Goal: Task Accomplishment & Management: Use online tool/utility

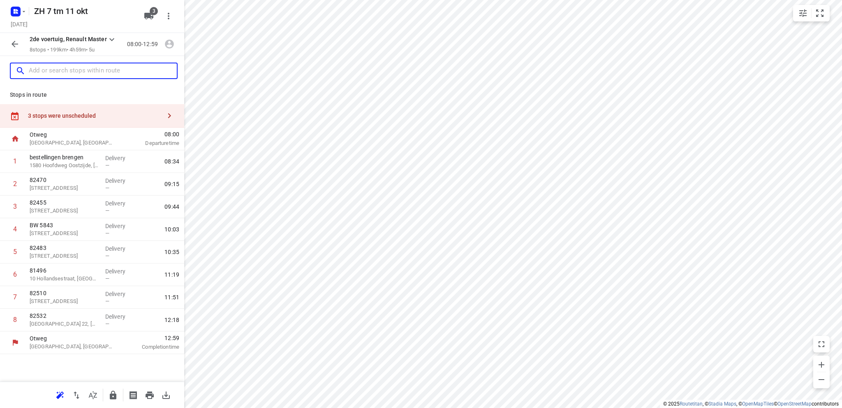
click at [58, 67] on input "text" at bounding box center [103, 71] width 148 height 13
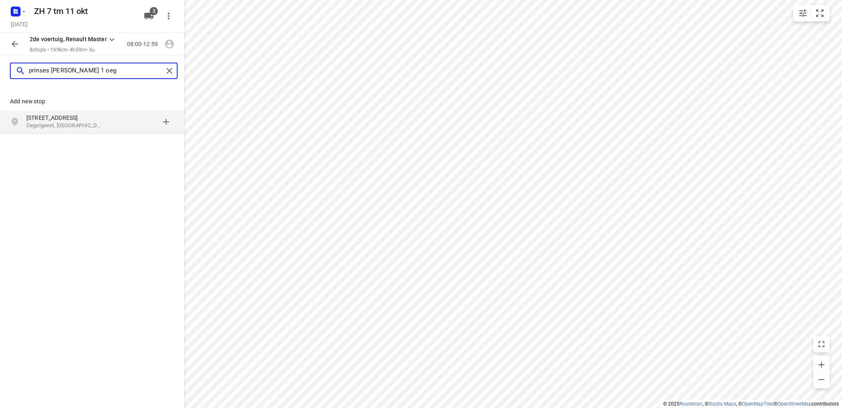
type input "prinses irenelaan 1 oeg"
click at [82, 123] on p "Oegstgeest, Nederland" at bounding box center [64, 126] width 76 height 8
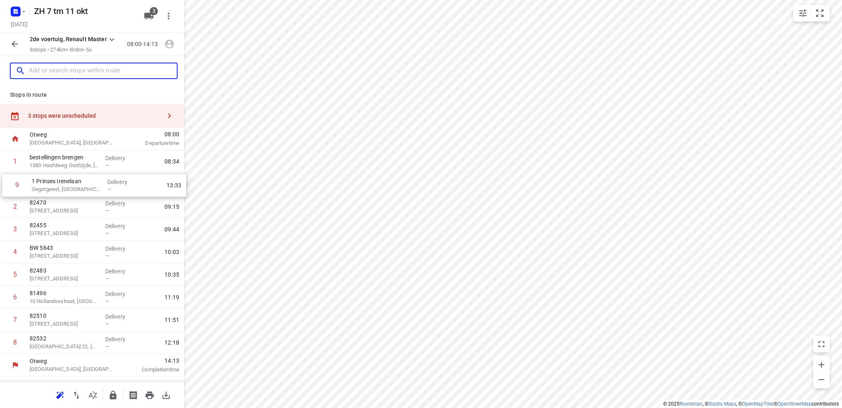
drag, startPoint x: 65, startPoint y: 347, endPoint x: 67, endPoint y: 186, distance: 161.2
click at [67, 186] on div "1 bestellingen brengen 1580 Hoofdweg Oostzijde, Nieuw-Vennep Delivery — 08:34 2…" at bounding box center [92, 252] width 184 height 204
click at [48, 188] on p "Oegstgeest, Netherlands" at bounding box center [64, 188] width 69 height 8
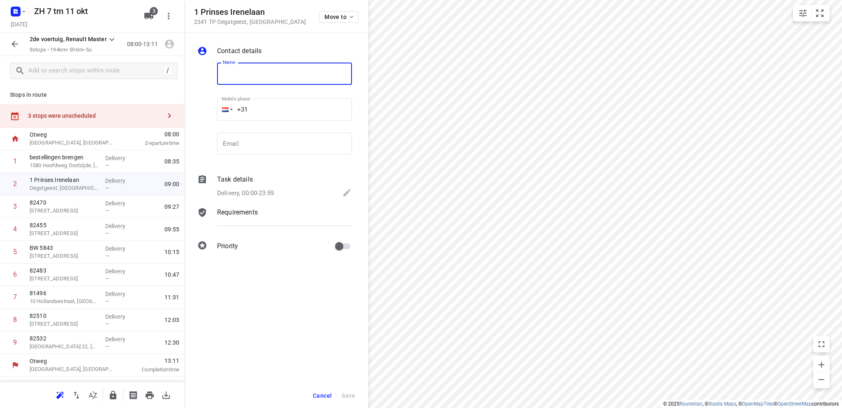
click at [245, 72] on input "text" at bounding box center [284, 74] width 135 height 22
type input "82566"
click at [353, 396] on span "Save" at bounding box center [349, 395] width 14 height 7
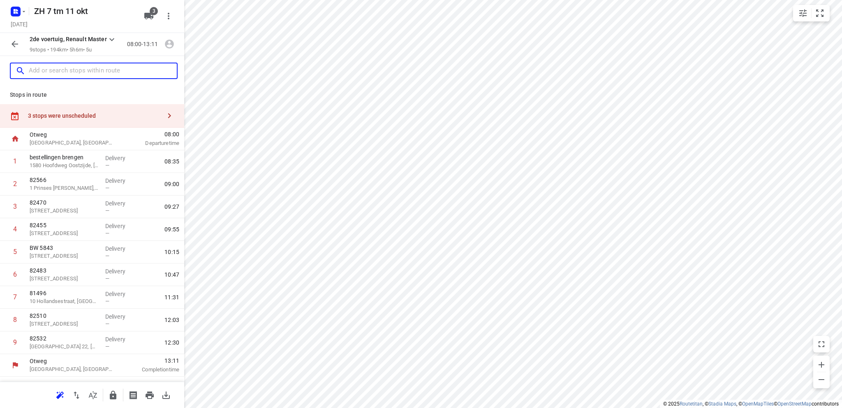
click at [84, 73] on input "text" at bounding box center [103, 71] width 148 height 13
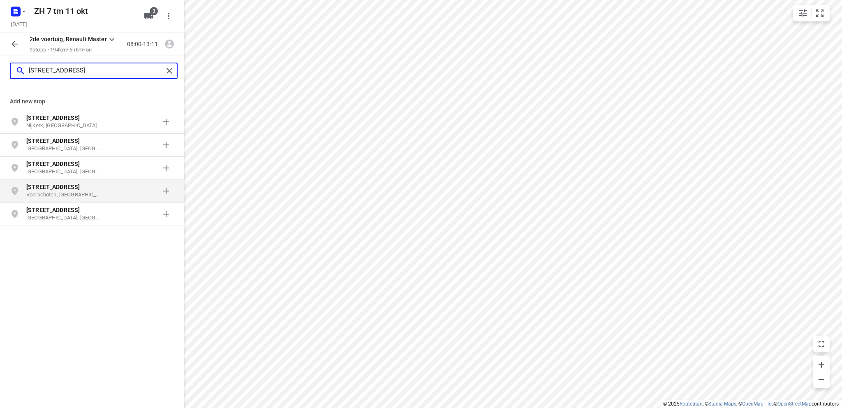
type input "grieglaan 9"
click at [71, 192] on p "Voorschoten, Nederland" at bounding box center [64, 195] width 76 height 8
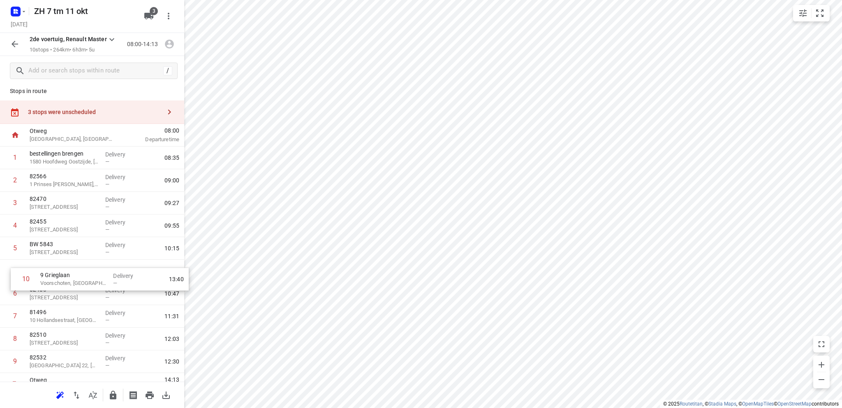
scroll to position [4, 0]
drag, startPoint x: 60, startPoint y: 366, endPoint x: 73, endPoint y: 200, distance: 166.6
click at [73, 200] on div "1 bestellingen brengen 1580 Hoofdweg Oostzijde, Nieuw-Vennep Delivery — 08:35 2…" at bounding box center [92, 259] width 184 height 226
click at [73, 200] on p "9 Grieglaan" at bounding box center [64, 198] width 69 height 8
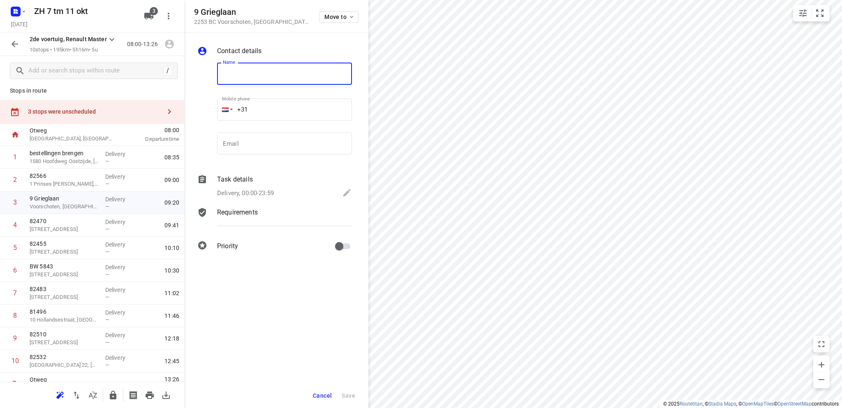
click at [233, 79] on input "text" at bounding box center [284, 74] width 135 height 22
type input "82554"
click at [347, 393] on span "Save" at bounding box center [349, 395] width 14 height 7
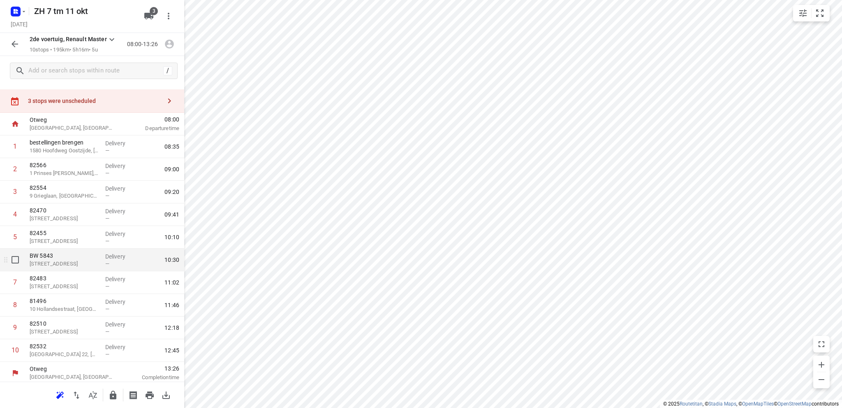
scroll to position [17, 0]
click at [71, 79] on div "/" at bounding box center [92, 71] width 184 height 30
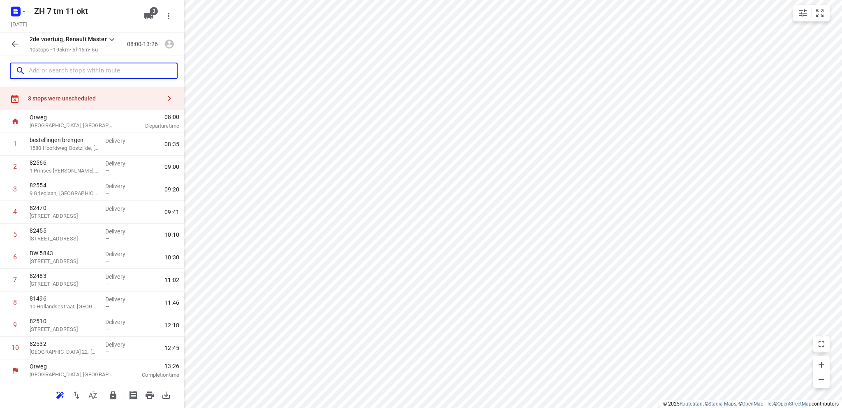
click at [75, 71] on input "text" at bounding box center [103, 71] width 148 height 13
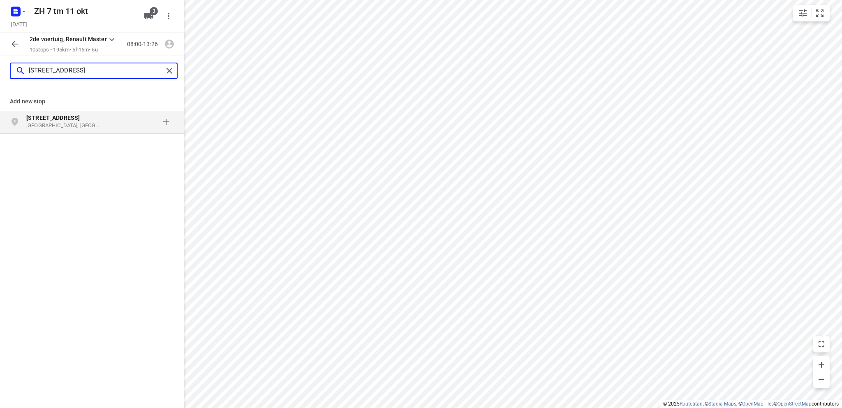
type input "blokweerweg 59a"
click at [79, 121] on p "Blokweerweg 59A" at bounding box center [64, 117] width 76 height 8
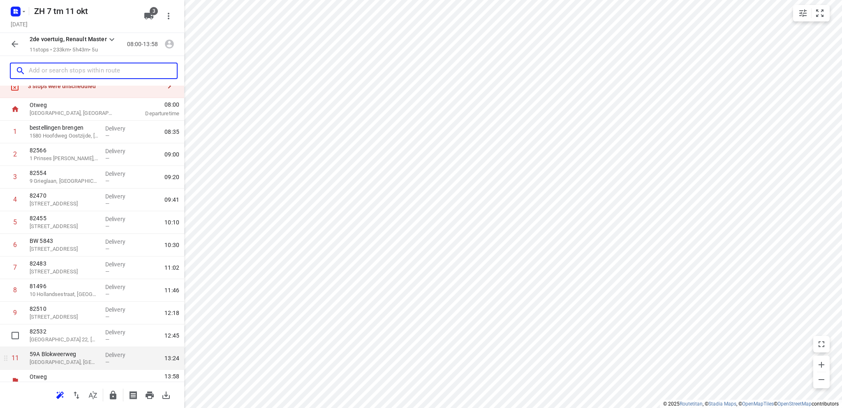
scroll to position [40, 0]
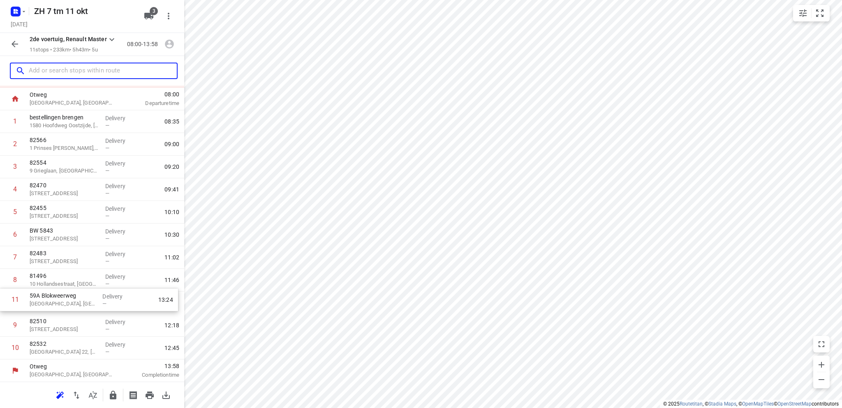
drag, startPoint x: 78, startPoint y: 351, endPoint x: 77, endPoint y: 301, distance: 50.6
click at [77, 301] on div "1 bestellingen brengen 1580 Hoofdweg Oostzijde, Nieuw-Vennep Delivery — 08:35 2…" at bounding box center [92, 234] width 184 height 249
click at [70, 303] on p "Alblasserdam, Netherlands" at bounding box center [64, 306] width 69 height 8
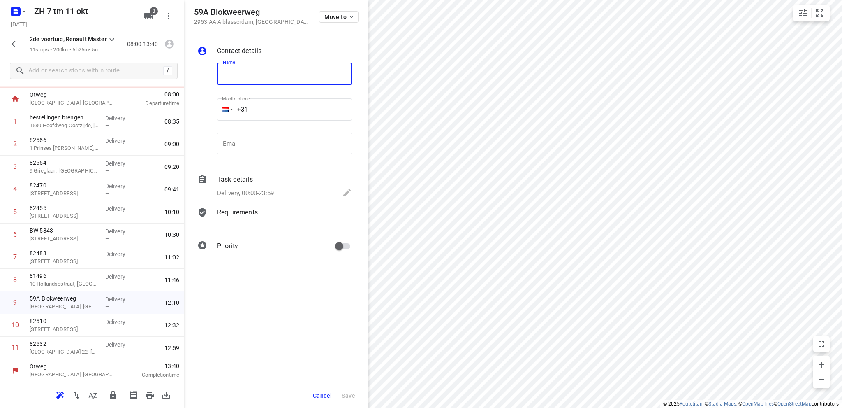
click at [244, 76] on input "text" at bounding box center [284, 74] width 135 height 22
type input "82552"
click at [350, 392] on span "Save" at bounding box center [349, 395] width 14 height 7
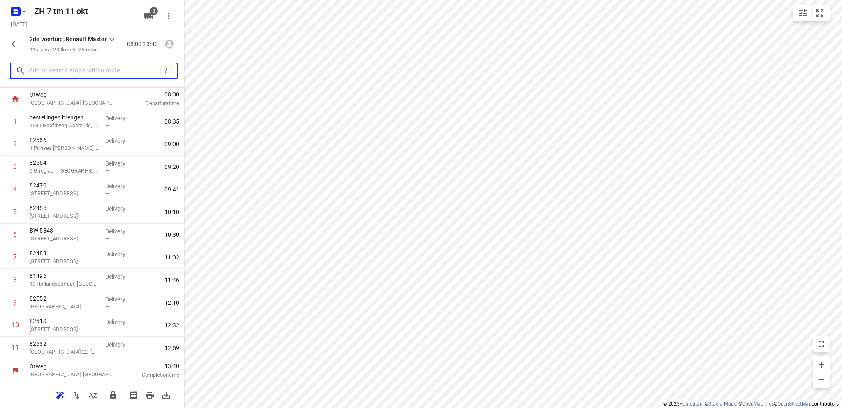
click at [83, 65] on input "text" at bounding box center [95, 71] width 132 height 13
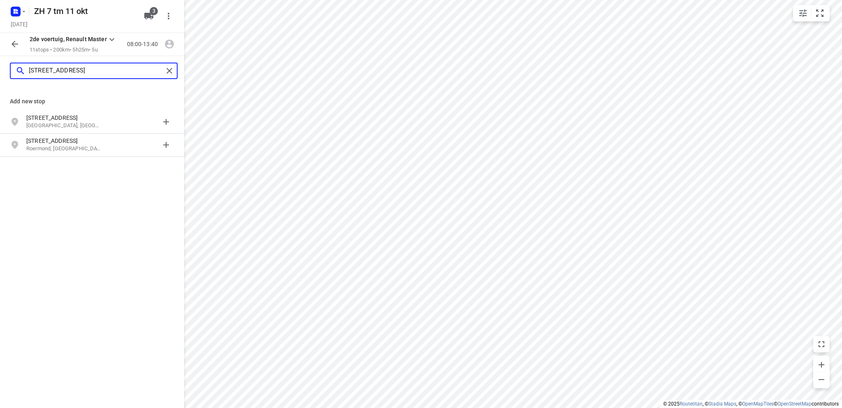
type input "ravelstraat 54 ri"
click at [93, 122] on p "Ridderkerk, Nederland" at bounding box center [64, 126] width 76 height 8
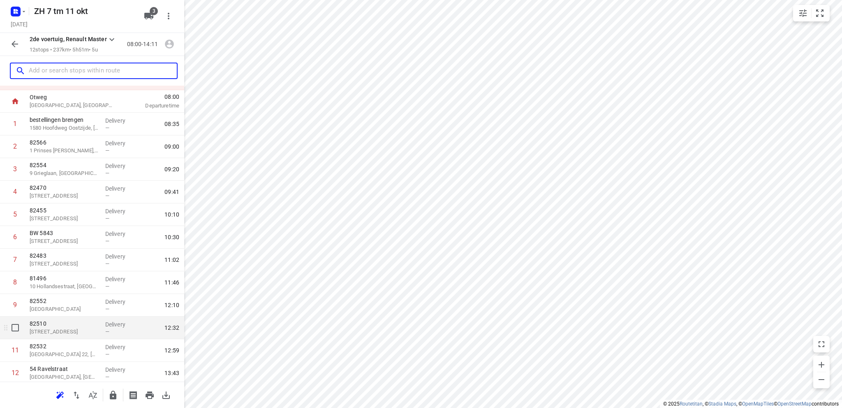
scroll to position [63, 0]
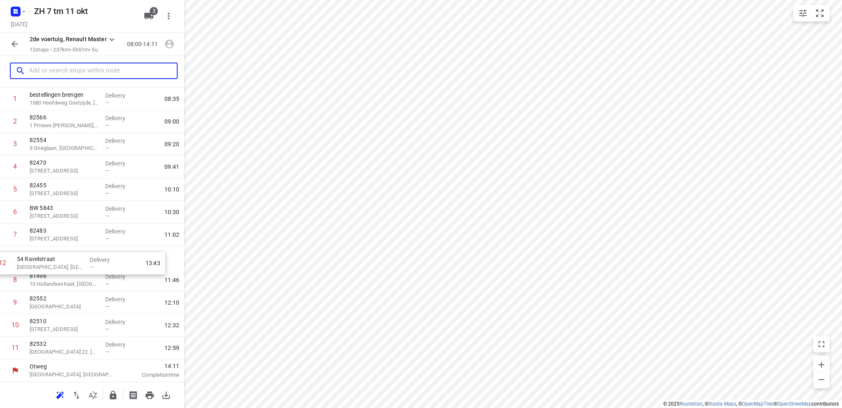
drag, startPoint x: 55, startPoint y: 350, endPoint x: 43, endPoint y: 262, distance: 88.8
click at [43, 262] on div "1 bestellingen brengen 1580 Hoofdweg Oostzijde, Nieuw-Vennep Delivery — 08:35 2…" at bounding box center [92, 223] width 184 height 271
click at [33, 256] on p "54 Ravelstraat" at bounding box center [64, 253] width 69 height 8
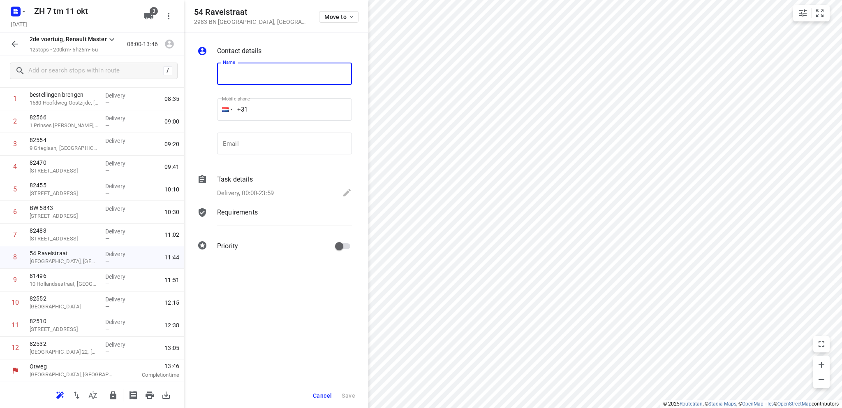
click at [315, 75] on input "text" at bounding box center [284, 74] width 135 height 22
type input "82567"
click at [349, 396] on span "Save" at bounding box center [349, 395] width 14 height 7
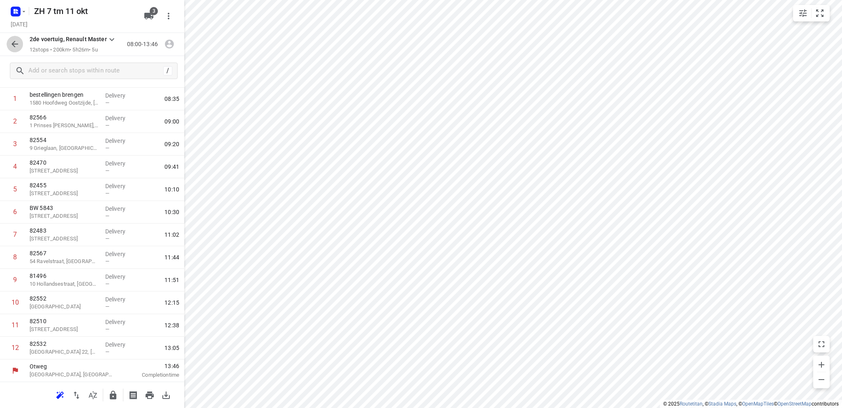
click at [12, 39] on icon "button" at bounding box center [15, 44] width 10 height 10
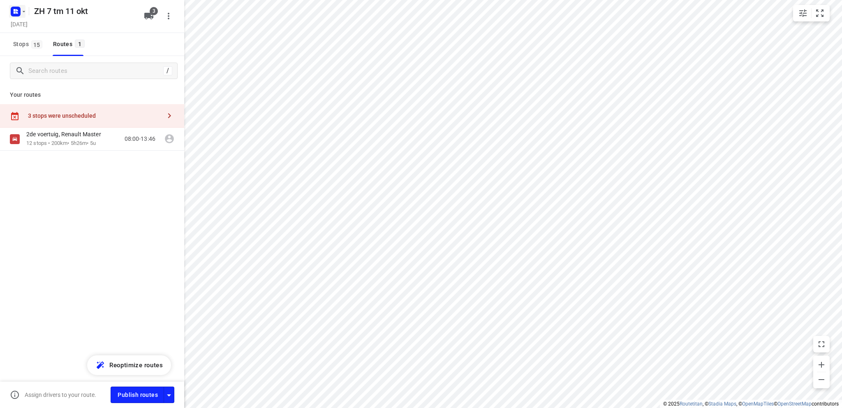
click at [23, 12] on icon "button" at bounding box center [24, 11] width 7 height 7
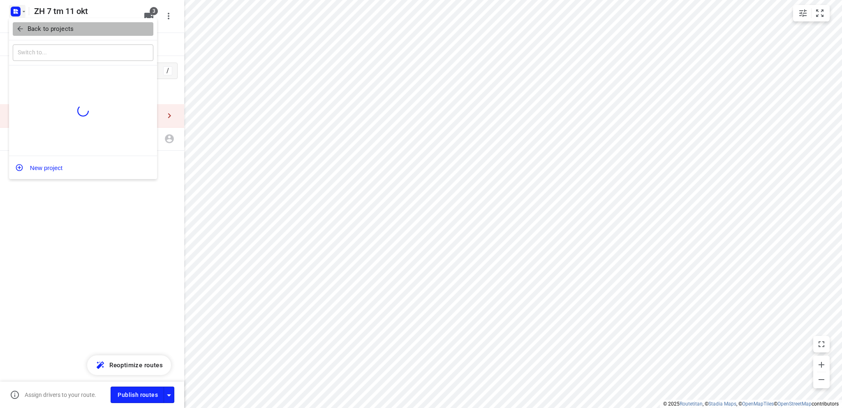
click at [33, 32] on p "Back to projects" at bounding box center [51, 28] width 46 height 9
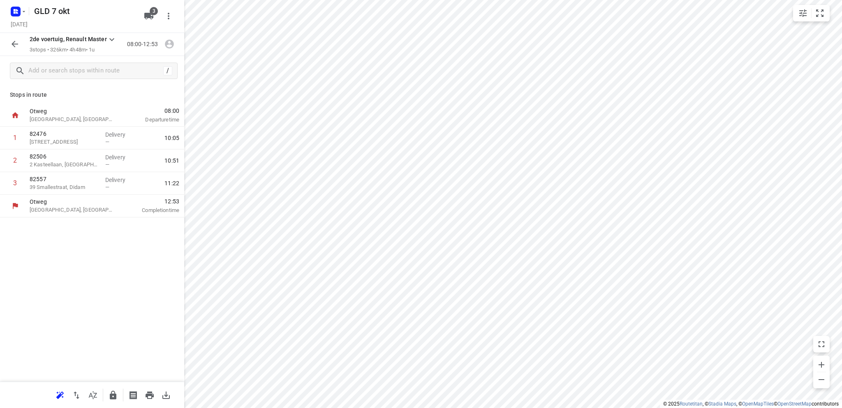
click at [8, 39] on button "button" at bounding box center [15, 44] width 16 height 16
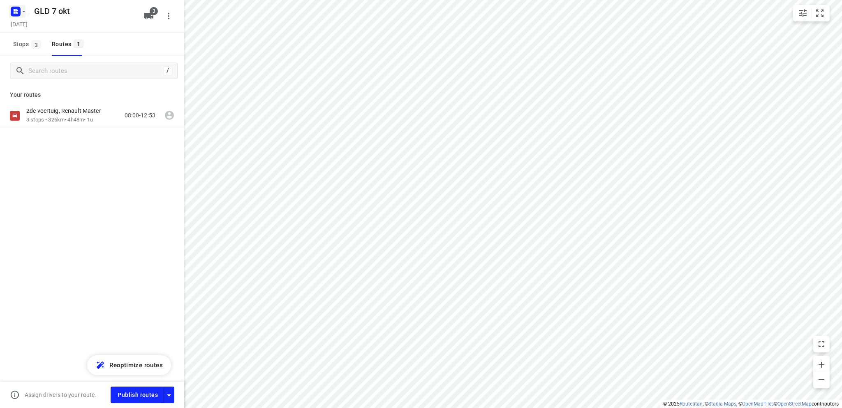
click at [21, 10] on icon "button" at bounding box center [24, 11] width 7 height 7
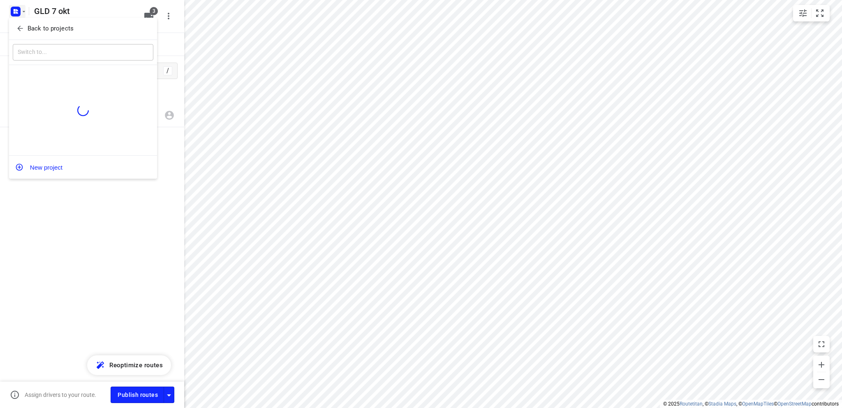
click at [31, 29] on p "Back to projects" at bounding box center [51, 28] width 46 height 9
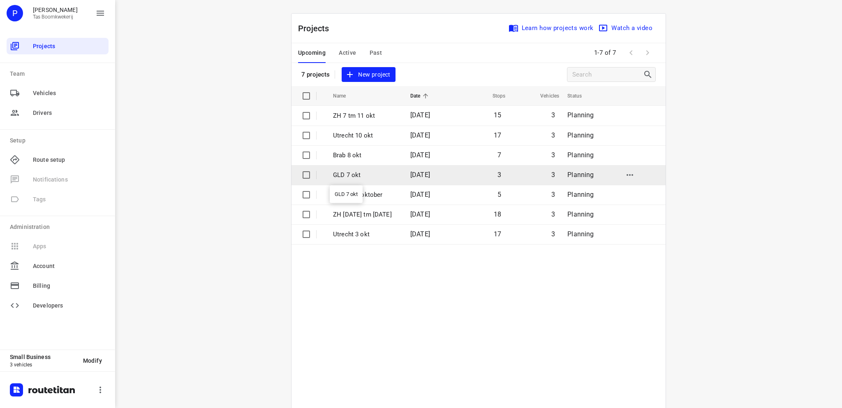
click at [364, 172] on p "GLD 7 okt" at bounding box center [365, 174] width 65 height 9
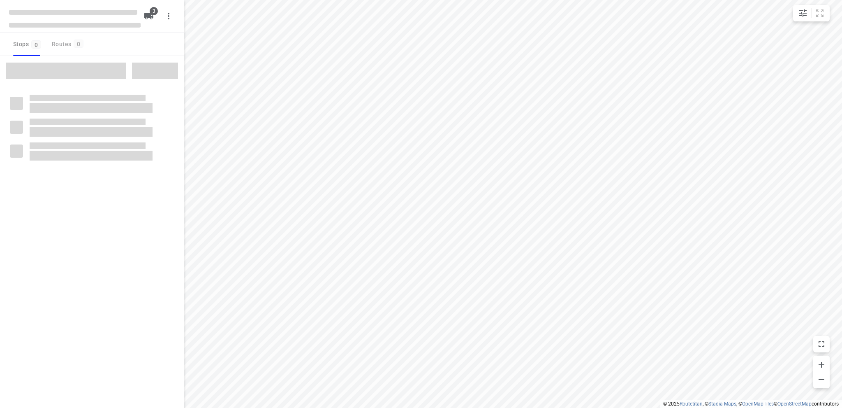
type input "distance"
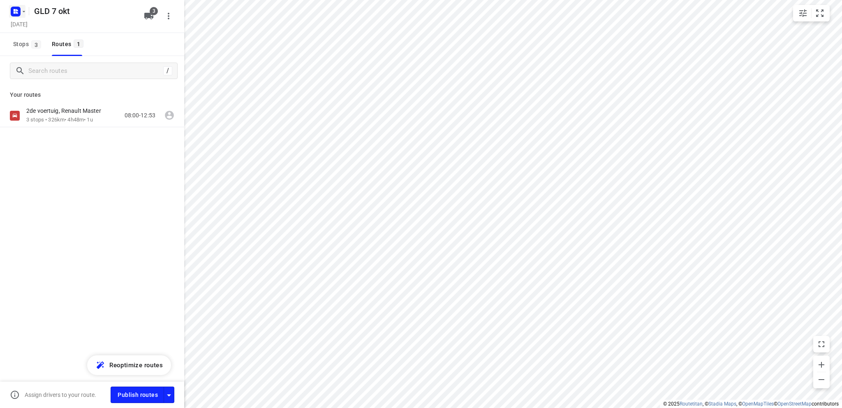
click at [21, 16] on icon "button" at bounding box center [15, 11] width 13 height 13
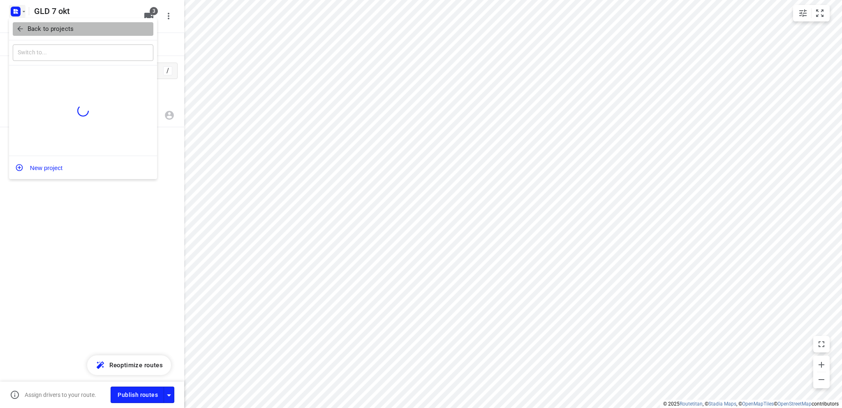
click at [30, 28] on p "Back to projects" at bounding box center [51, 28] width 46 height 9
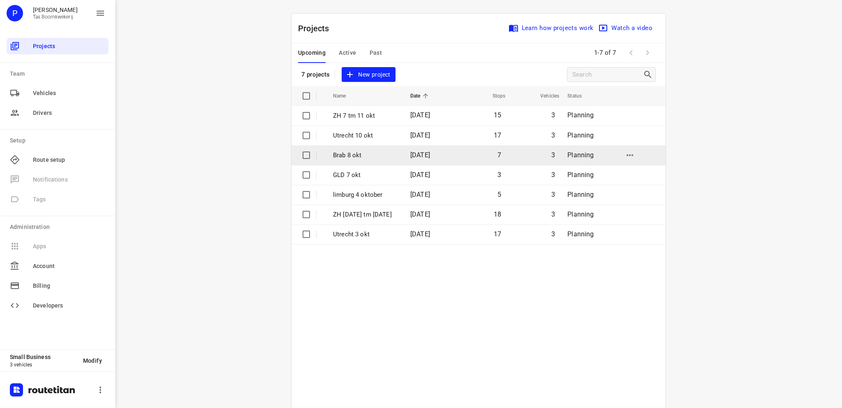
click at [367, 154] on p "Brab 8 okt" at bounding box center [365, 155] width 65 height 9
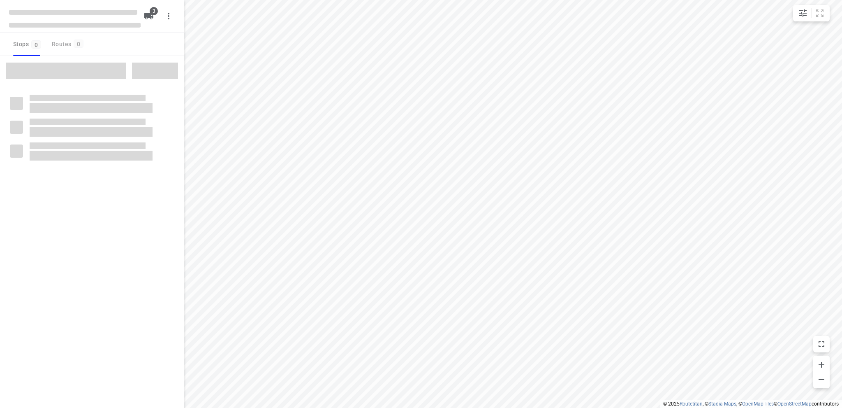
type input "distance"
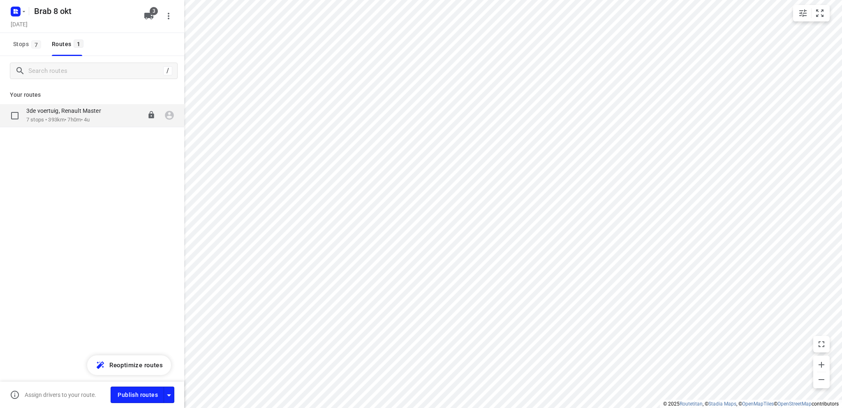
click at [78, 118] on p "7 stops • 393km • 7h0m • 4u" at bounding box center [67, 120] width 83 height 8
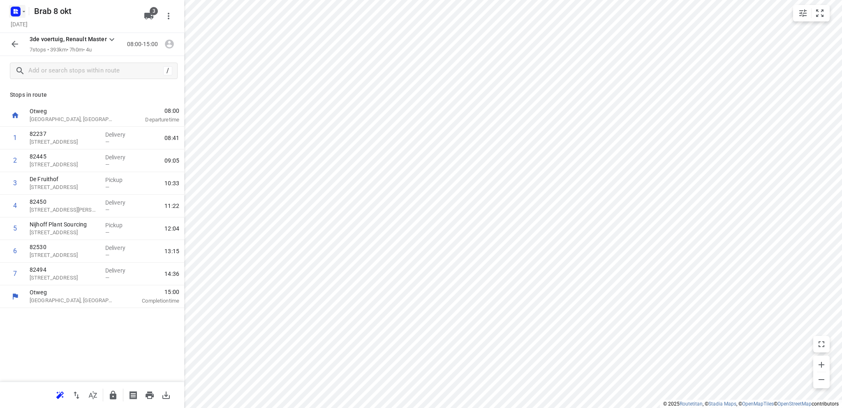
click at [21, 14] on icon "button" at bounding box center [24, 11] width 7 height 7
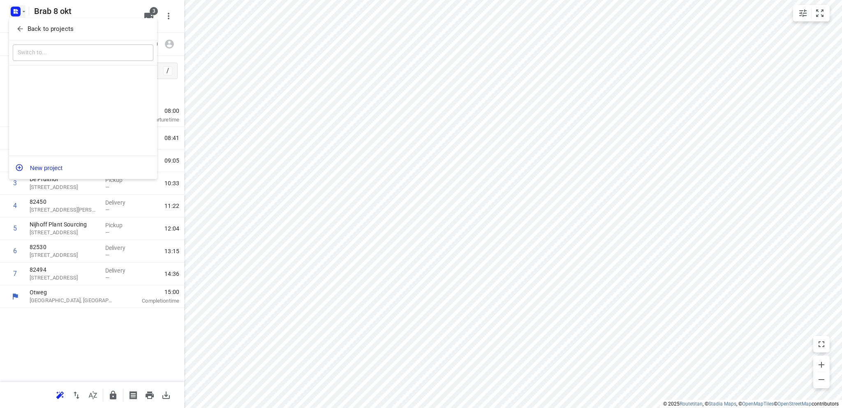
click at [26, 30] on span "Back to projects" at bounding box center [83, 28] width 134 height 9
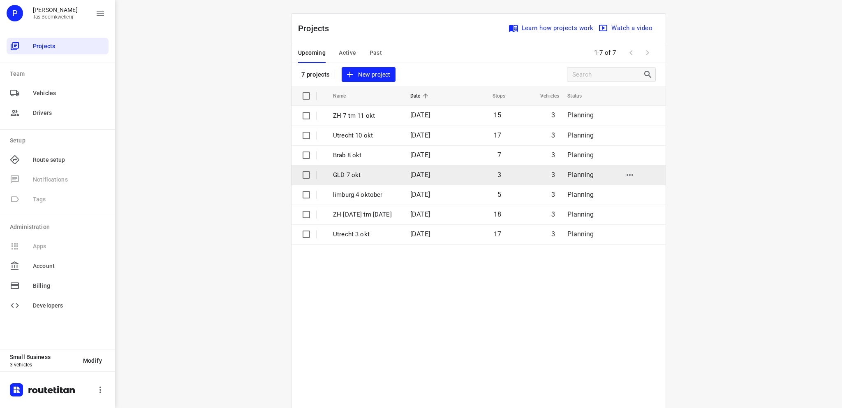
click at [362, 175] on p "GLD 7 okt" at bounding box center [365, 174] width 65 height 9
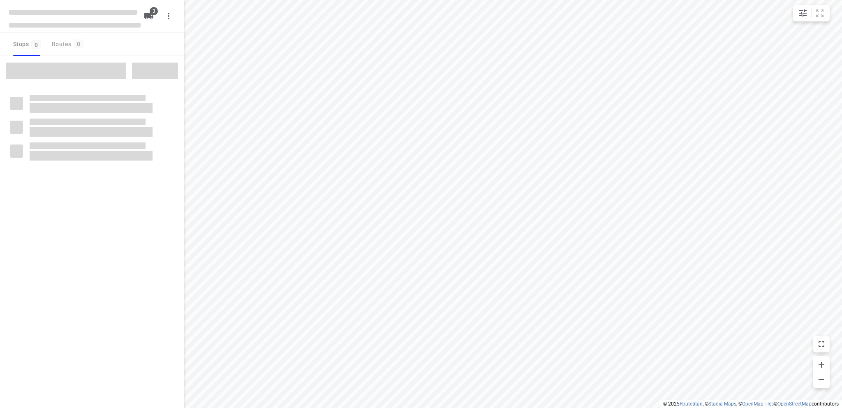
type input "distance"
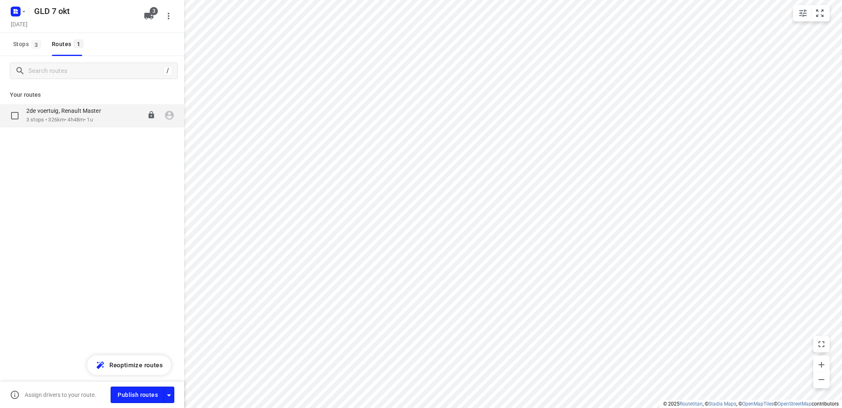
click at [55, 115] on div "2de voertuig, Renault Master" at bounding box center [67, 111] width 83 height 9
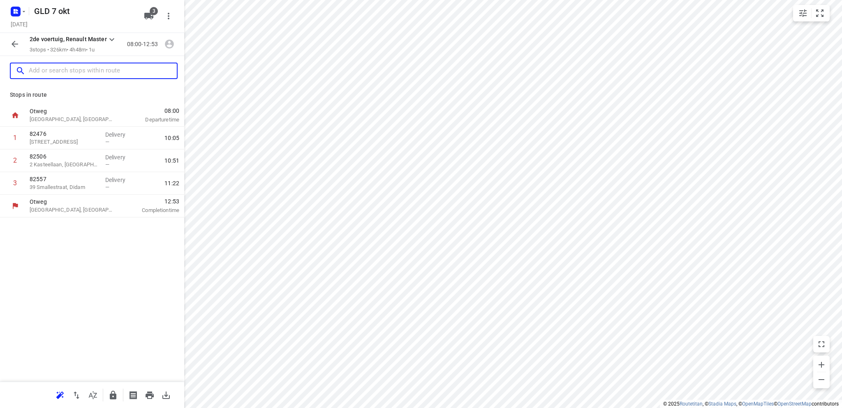
click at [70, 73] on input "text" at bounding box center [103, 71] width 148 height 13
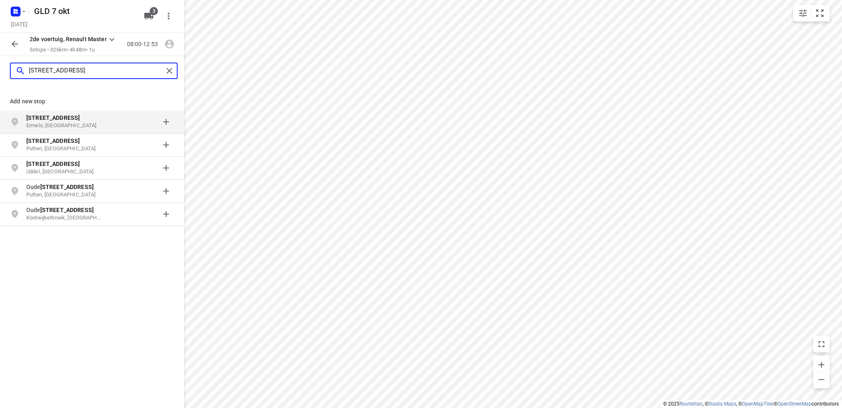
type input "garderenseweg 287"
click at [76, 116] on b "Garderenseweg 287" at bounding box center [52, 117] width 53 height 7
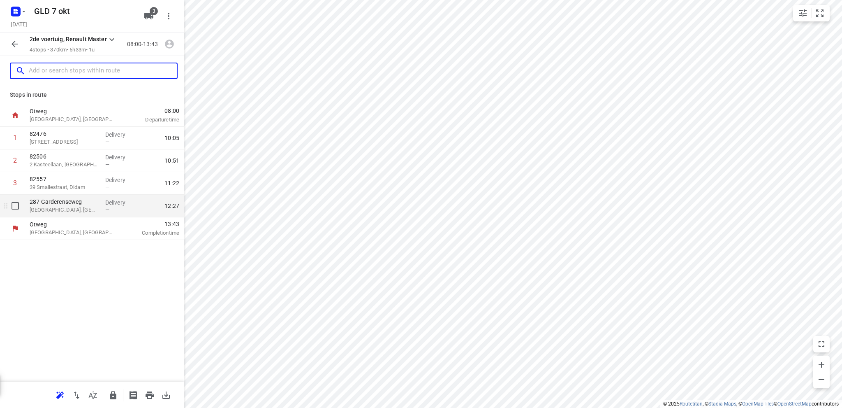
click at [49, 208] on p "Ermelo, Netherlands" at bounding box center [64, 210] width 69 height 8
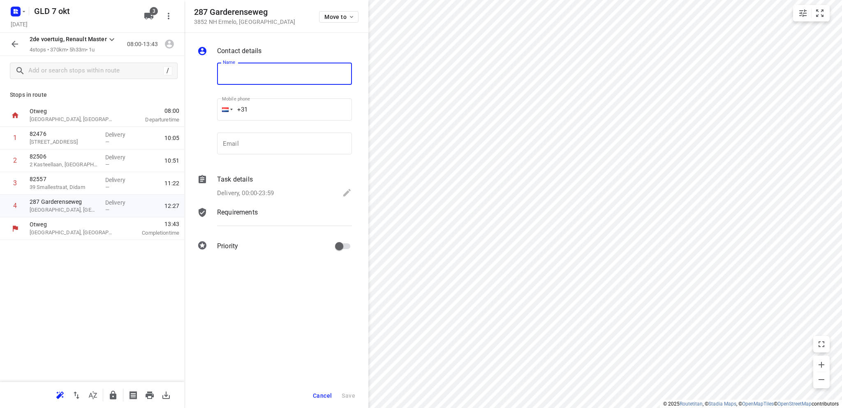
click at [245, 65] on input "text" at bounding box center [284, 74] width 135 height 22
click at [247, 69] on input "text" at bounding box center [284, 74] width 135 height 22
type input "82573"
click at [350, 389] on button "Save" at bounding box center [348, 395] width 20 height 15
